Goal: Task Accomplishment & Management: Manage account settings

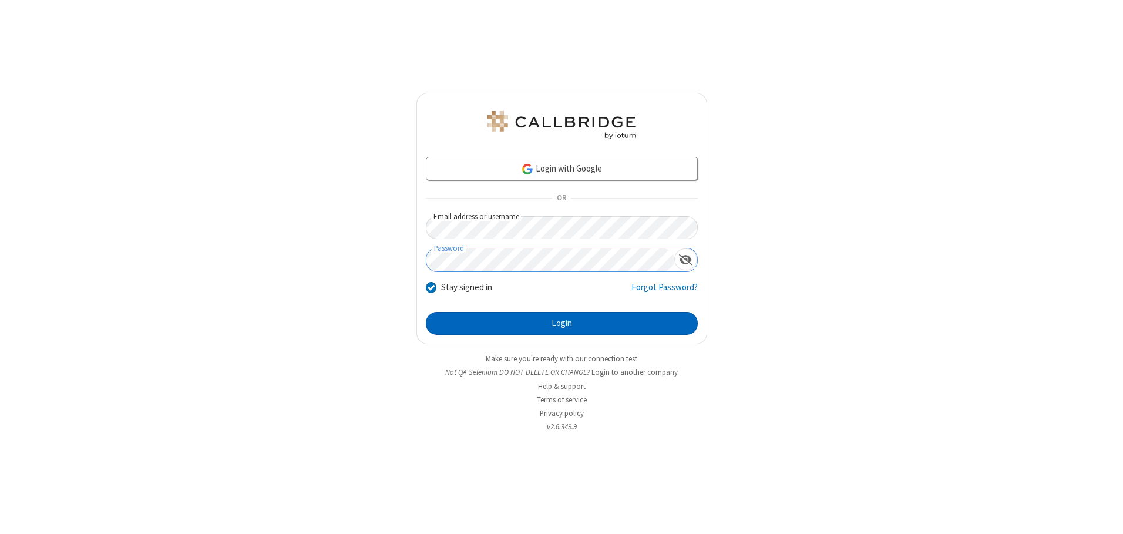
click at [562, 323] on button "Login" at bounding box center [562, 324] width 272 height 24
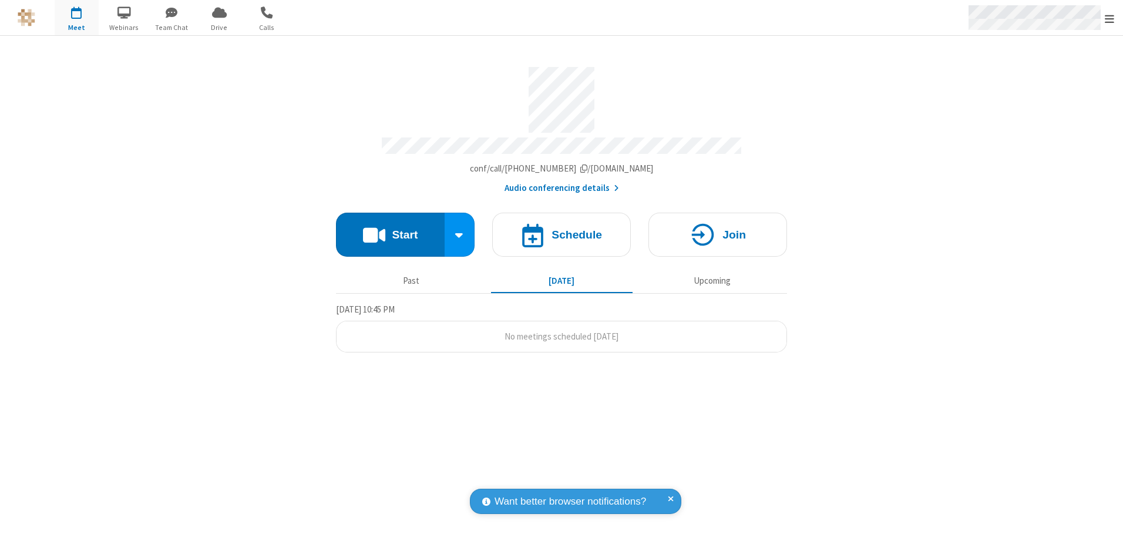
click at [1110, 18] on span "Open menu" at bounding box center [1109, 19] width 9 height 12
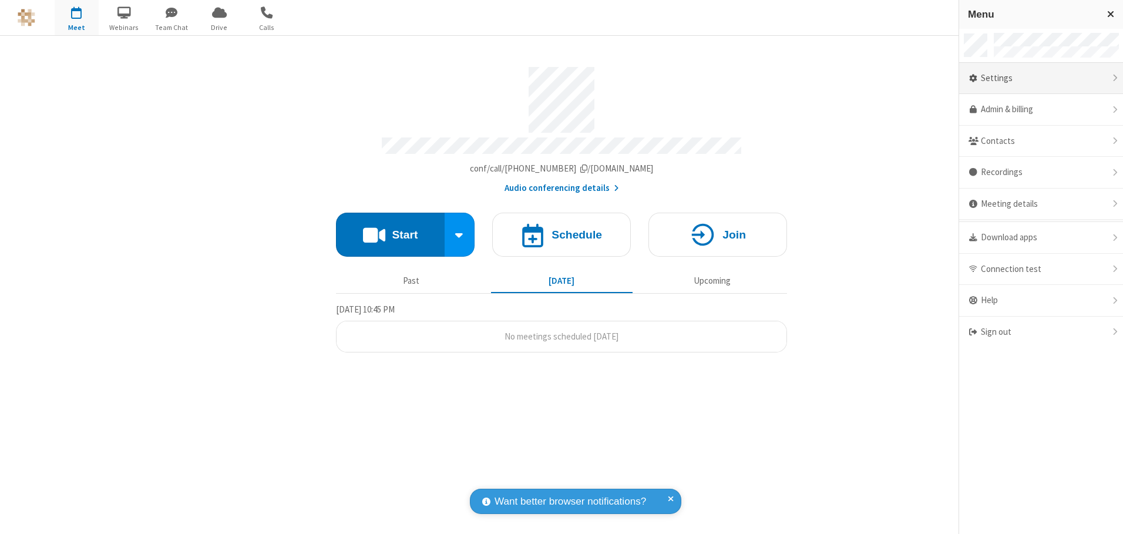
click at [1041, 78] on div "Settings" at bounding box center [1041, 79] width 164 height 32
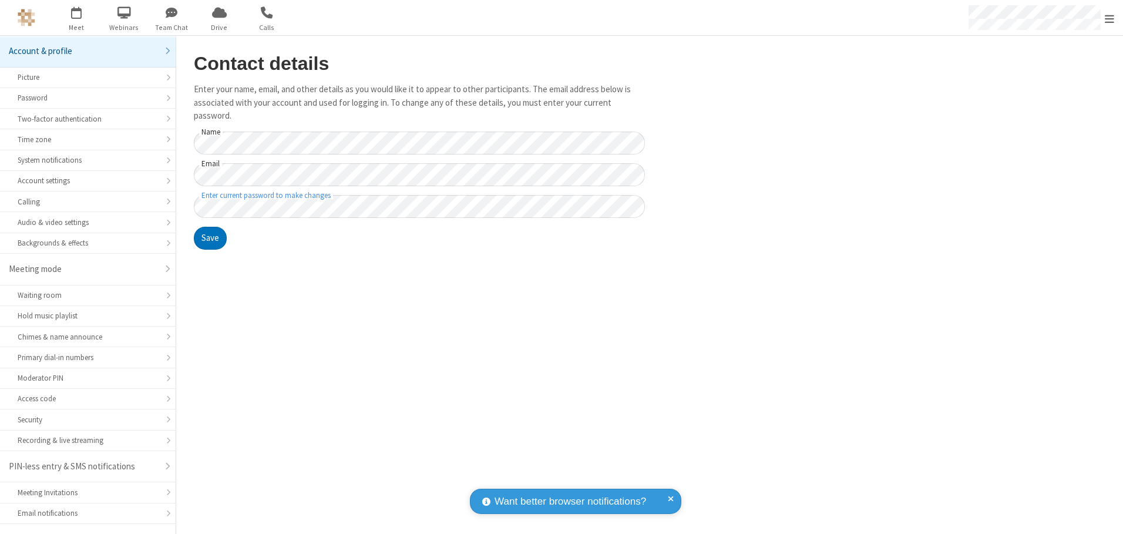
scroll to position [21, 0]
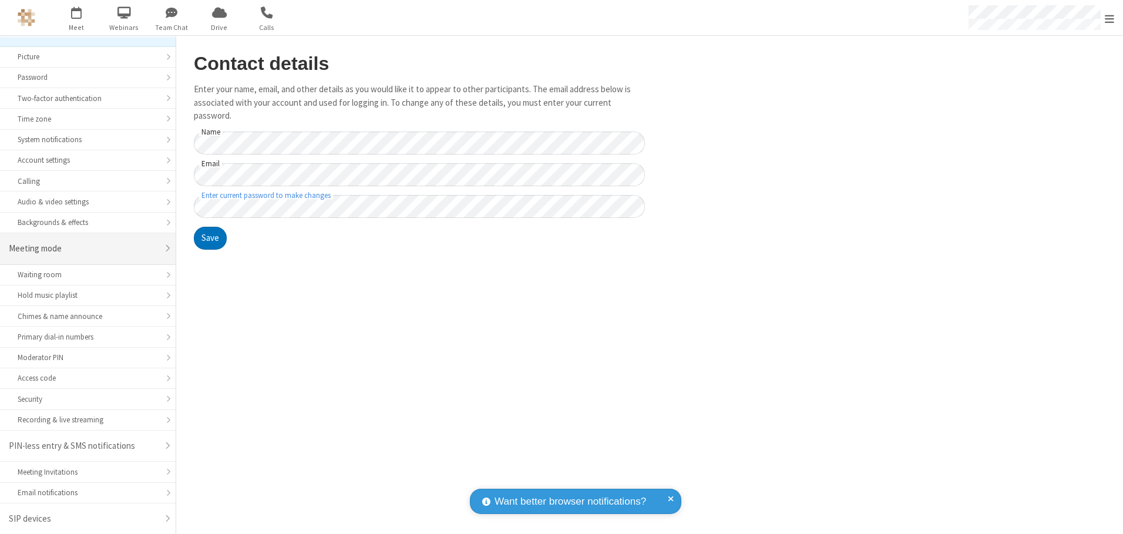
click at [83, 249] on div "Meeting mode" at bounding box center [83, 249] width 149 height 14
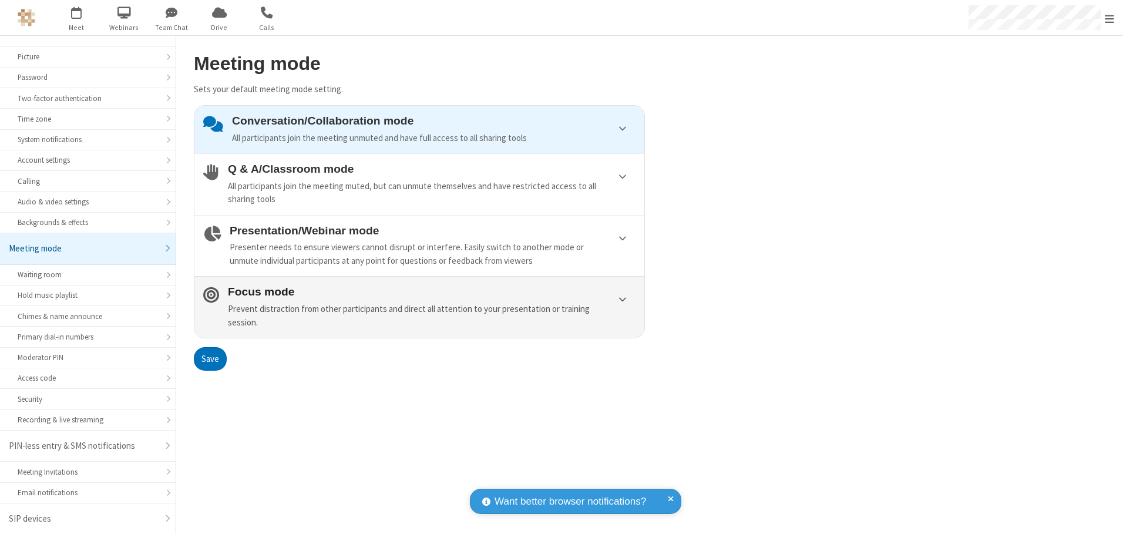
click at [420, 307] on div "Prevent distraction from other participants and direct all attention to your pr…" at bounding box center [432, 316] width 408 height 26
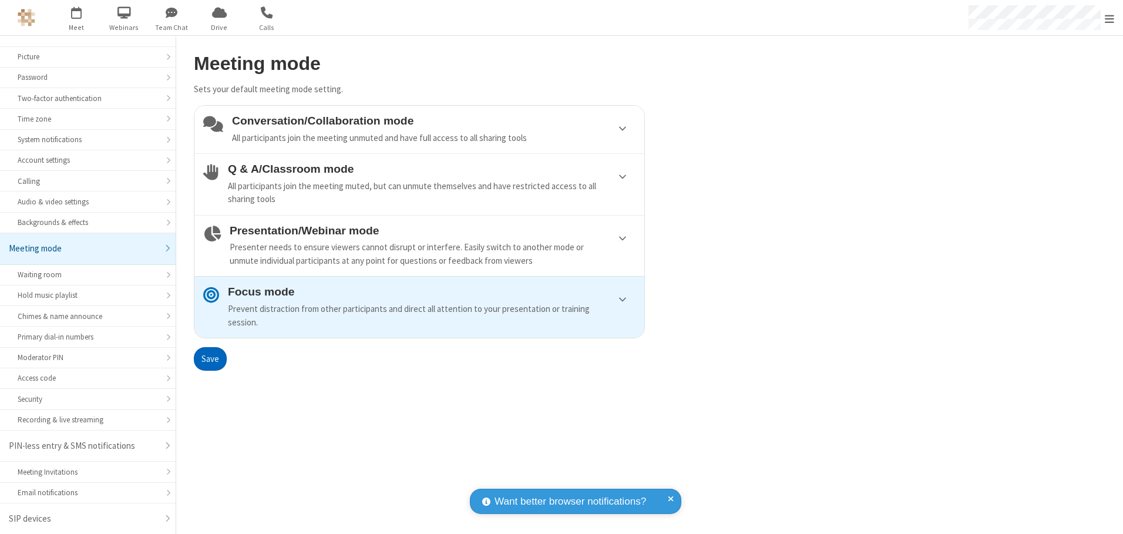
click at [210, 358] on button "Save" at bounding box center [210, 359] width 33 height 24
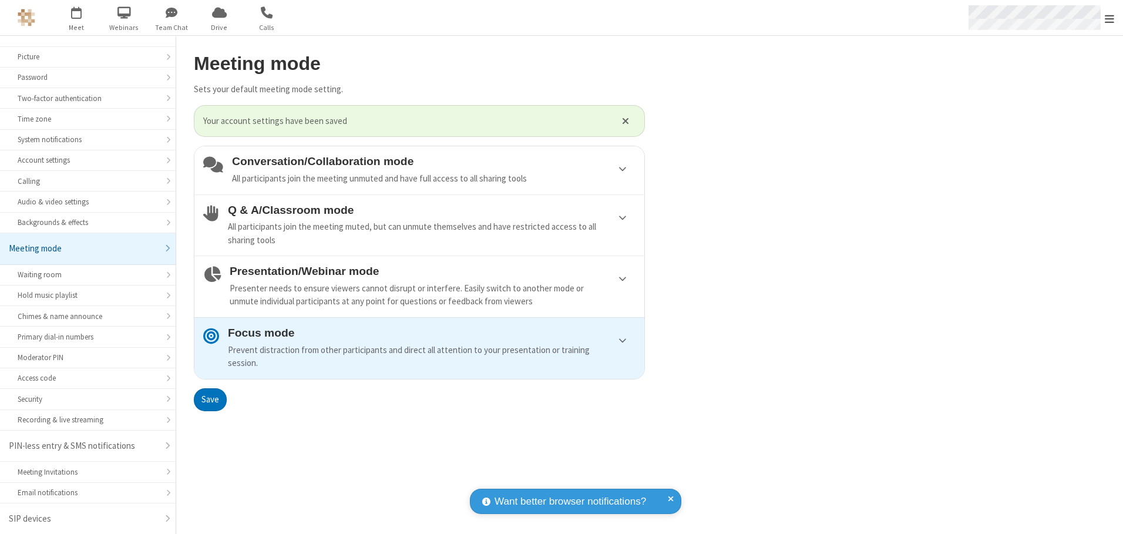
click at [1110, 18] on span "Open menu" at bounding box center [1109, 19] width 9 height 12
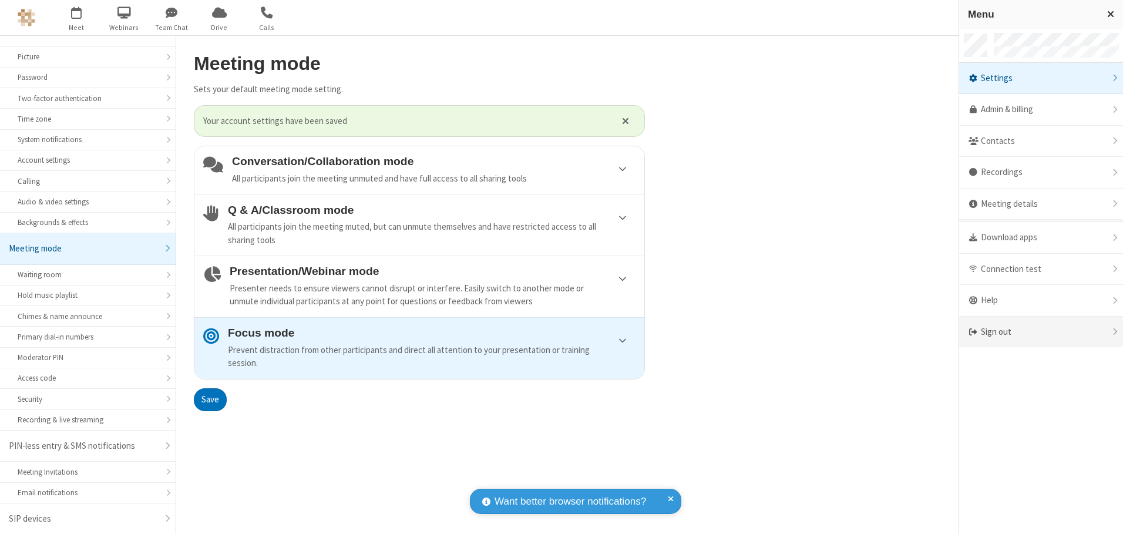
click at [1041, 332] on div "Sign out" at bounding box center [1041, 332] width 164 height 31
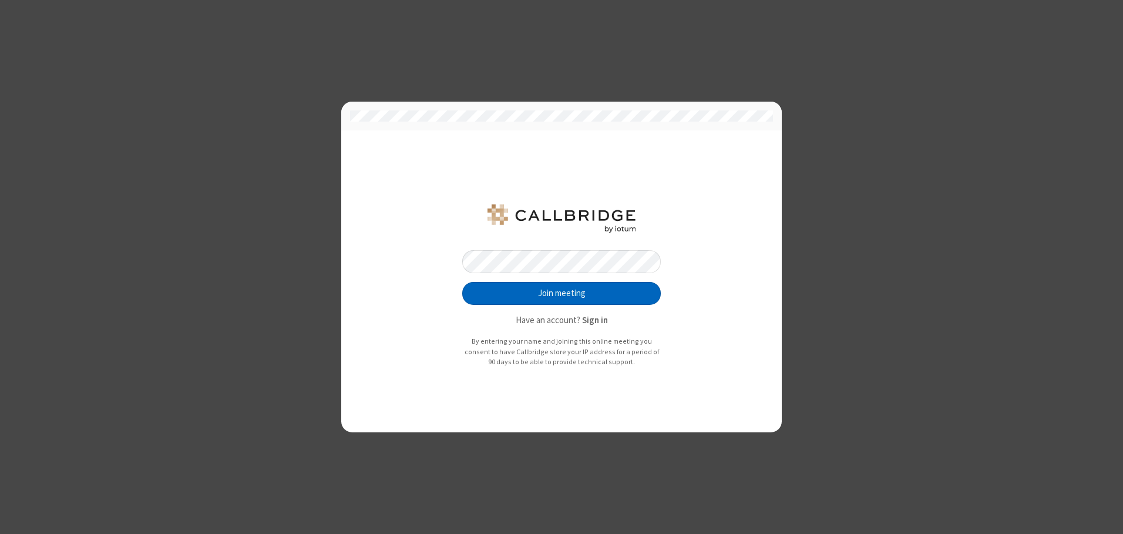
click at [562, 293] on button "Join meeting" at bounding box center [561, 294] width 199 height 24
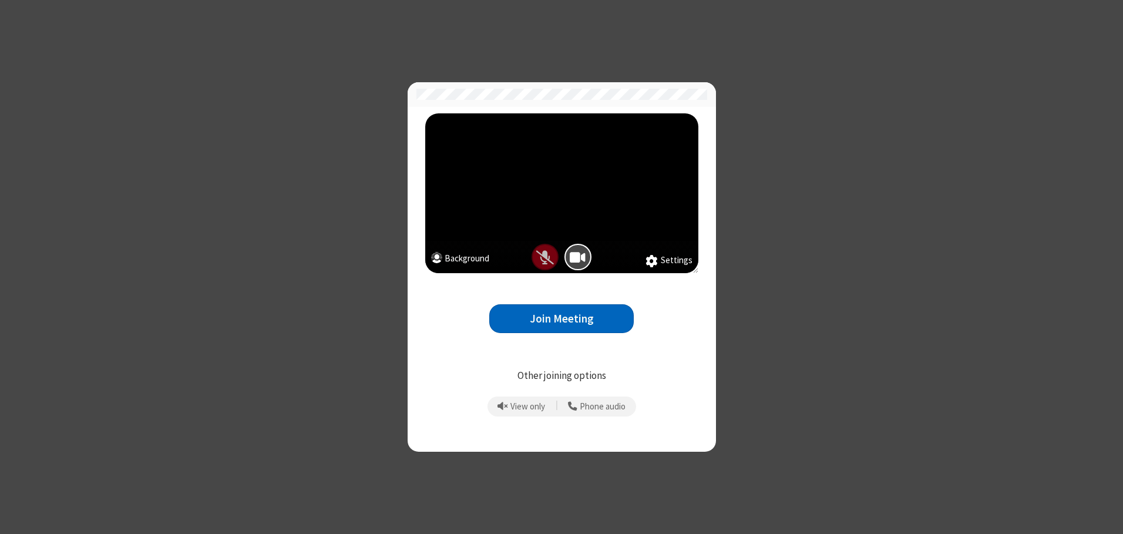
click at [562, 318] on button "Join Meeting" at bounding box center [561, 318] width 145 height 29
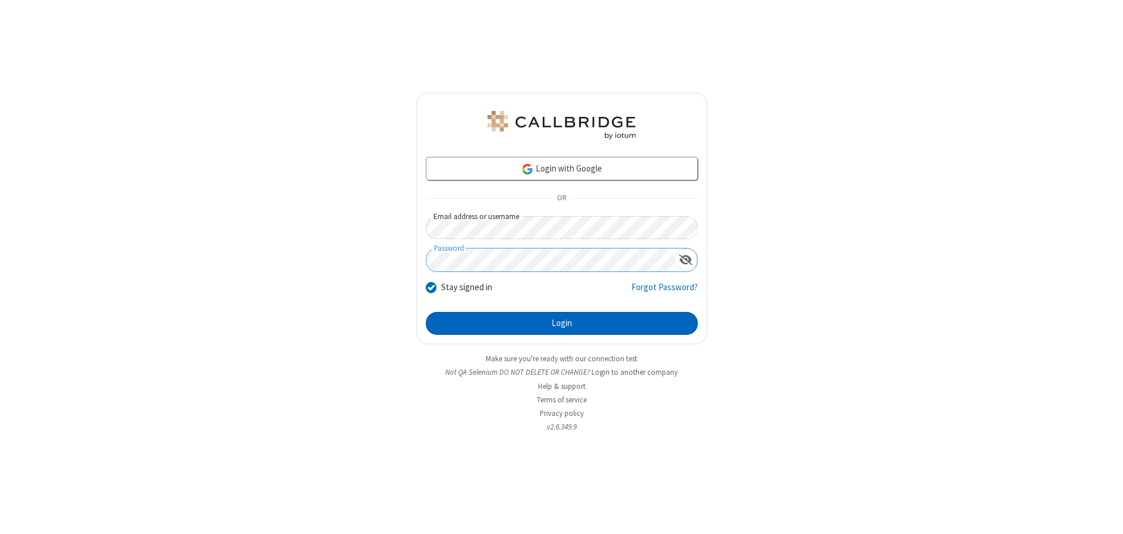
click at [562, 323] on button "Login" at bounding box center [562, 324] width 272 height 24
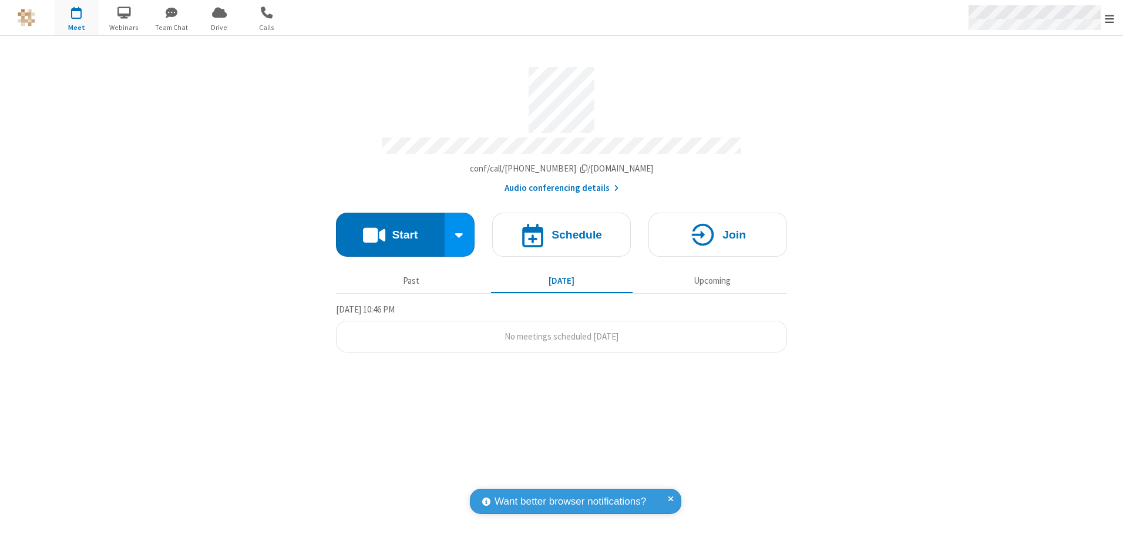
click at [1110, 18] on span "Open menu" at bounding box center [1109, 19] width 9 height 12
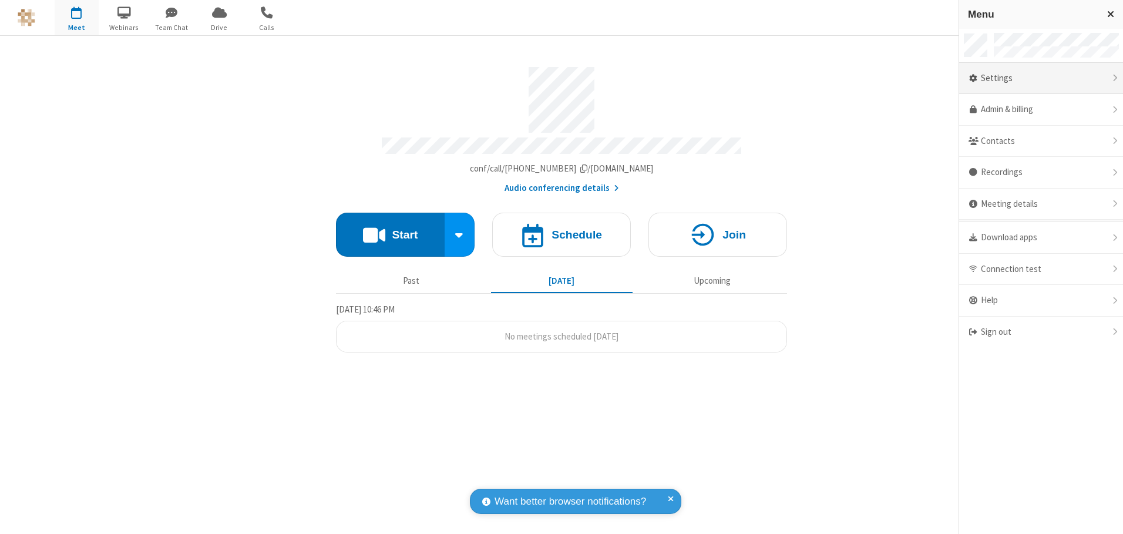
click at [1041, 78] on div "Settings" at bounding box center [1041, 79] width 164 height 32
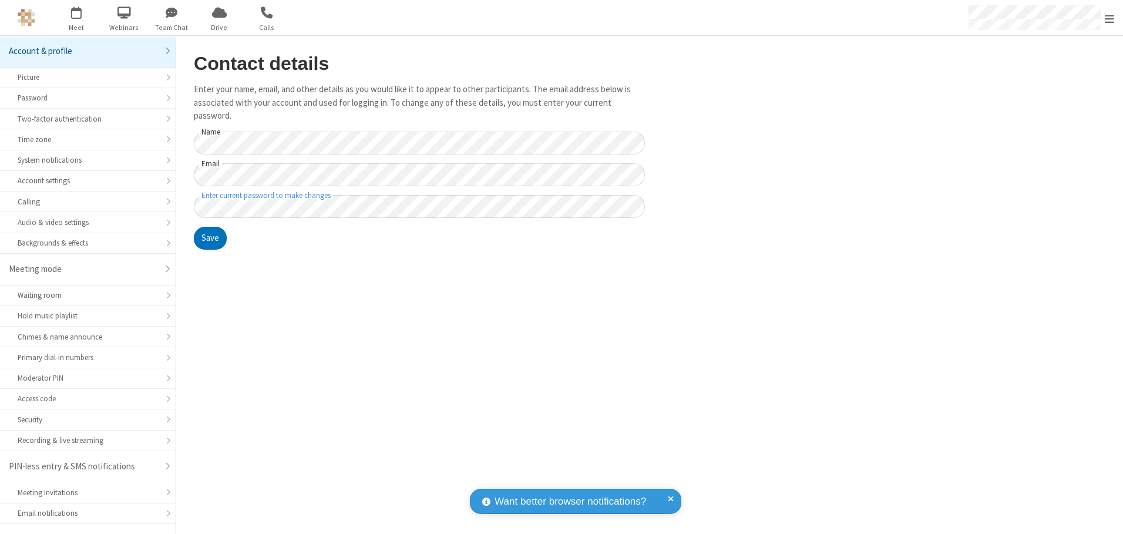
scroll to position [21, 0]
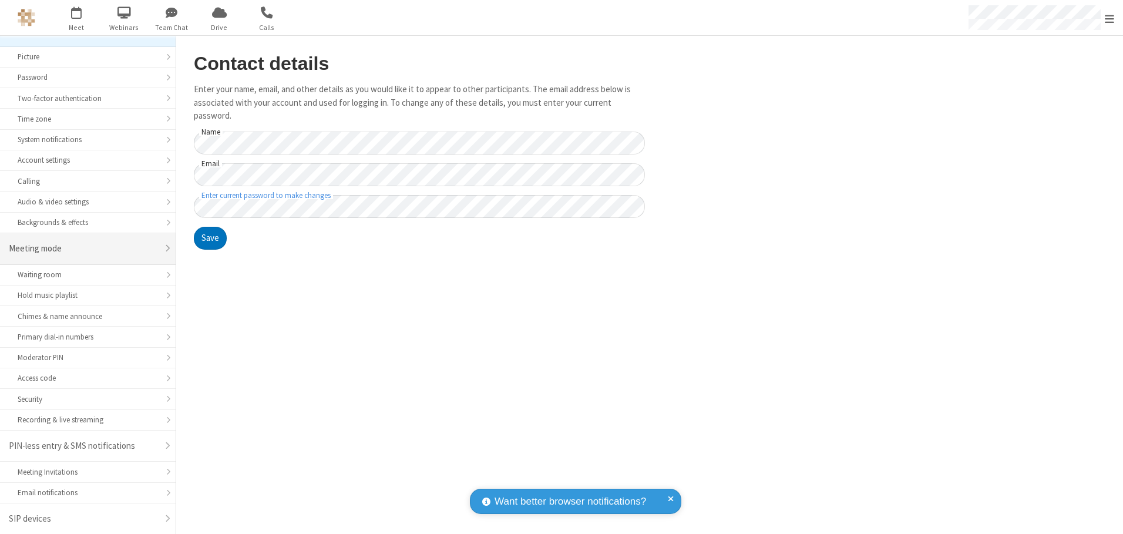
click at [83, 249] on div "Meeting mode" at bounding box center [83, 249] width 149 height 14
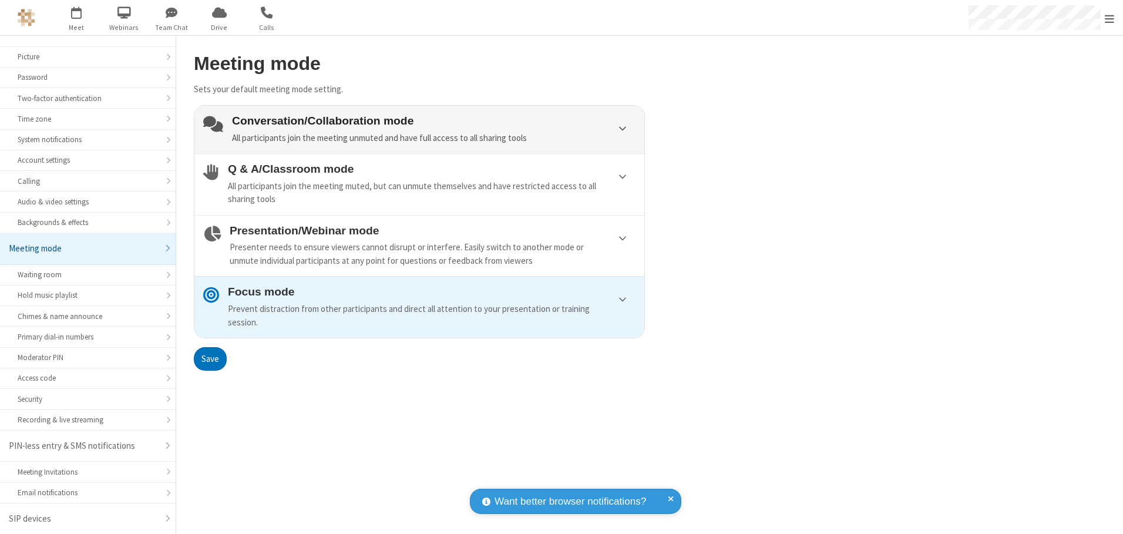
click at [420, 129] on div "Conversation/Collaboration mode All participants join the meeting unmuted and h…" at bounding box center [434, 130] width 404 height 30
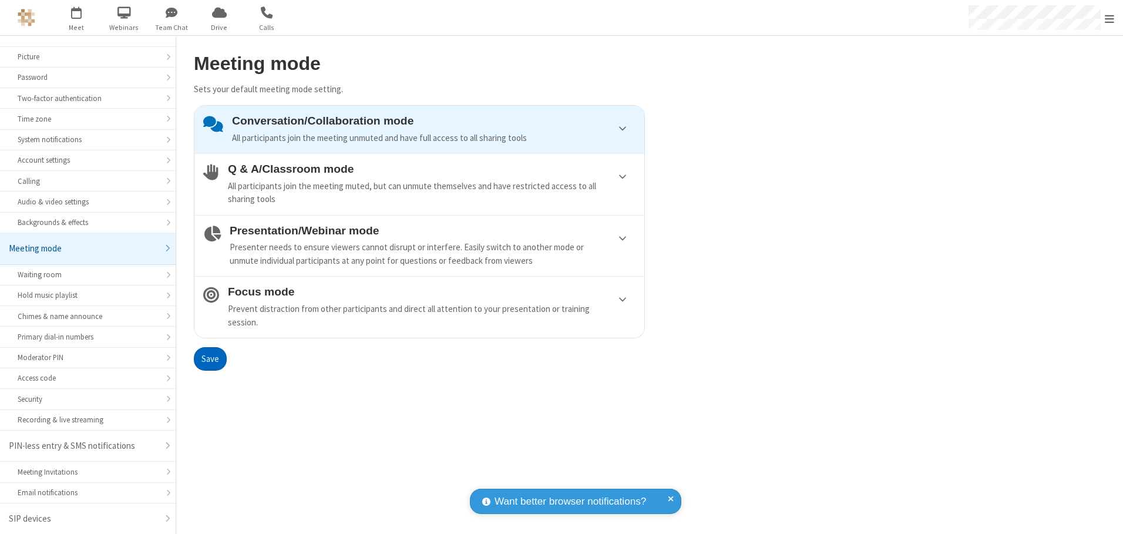
click at [210, 358] on button "Save" at bounding box center [210, 359] width 33 height 24
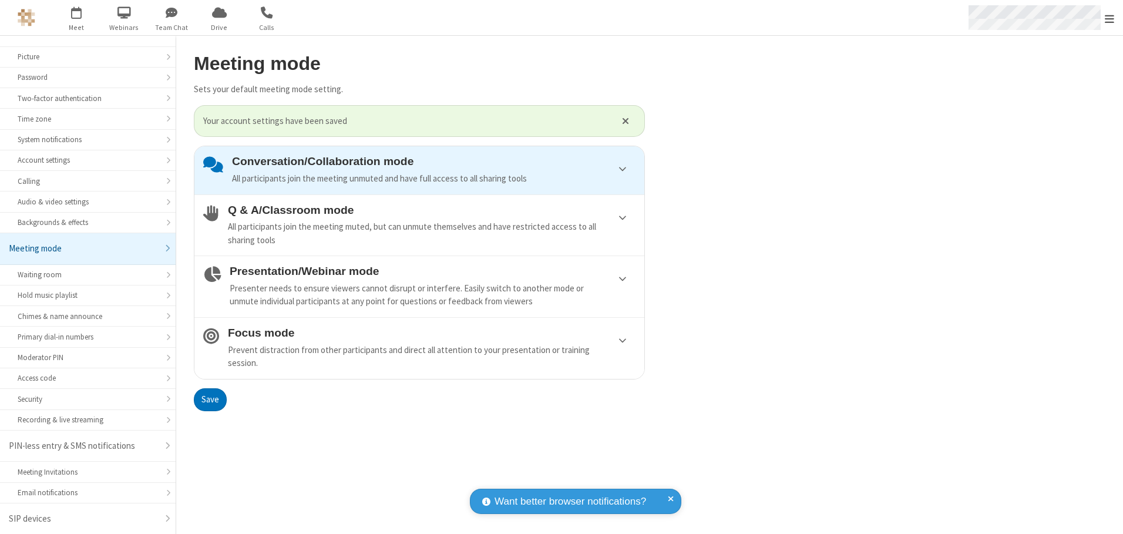
click at [1110, 18] on span "Open menu" at bounding box center [1109, 19] width 9 height 12
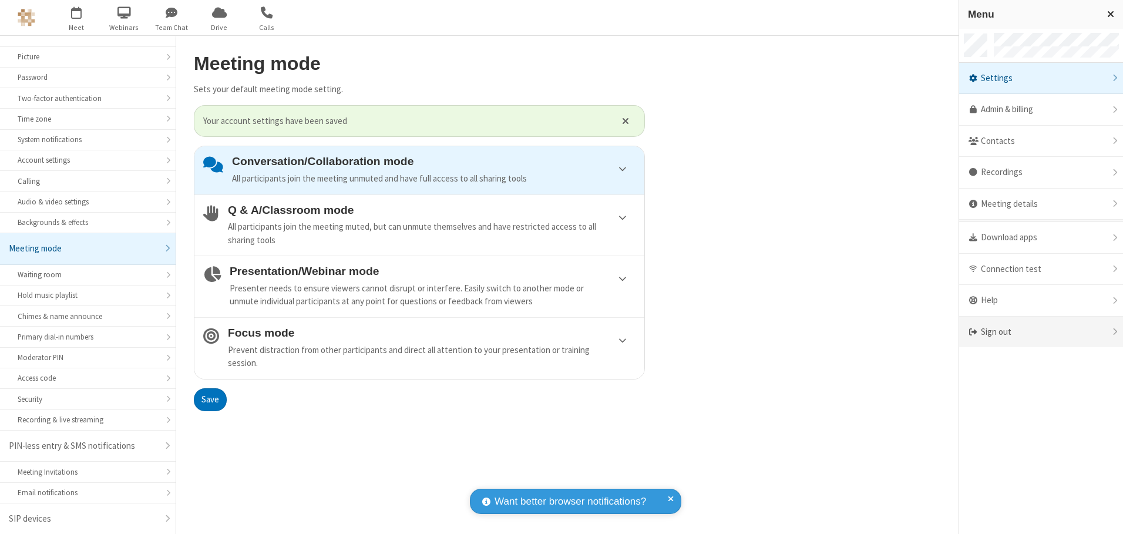
click at [1041, 332] on div "Sign out" at bounding box center [1041, 332] width 164 height 31
